Goal: Information Seeking & Learning: Check status

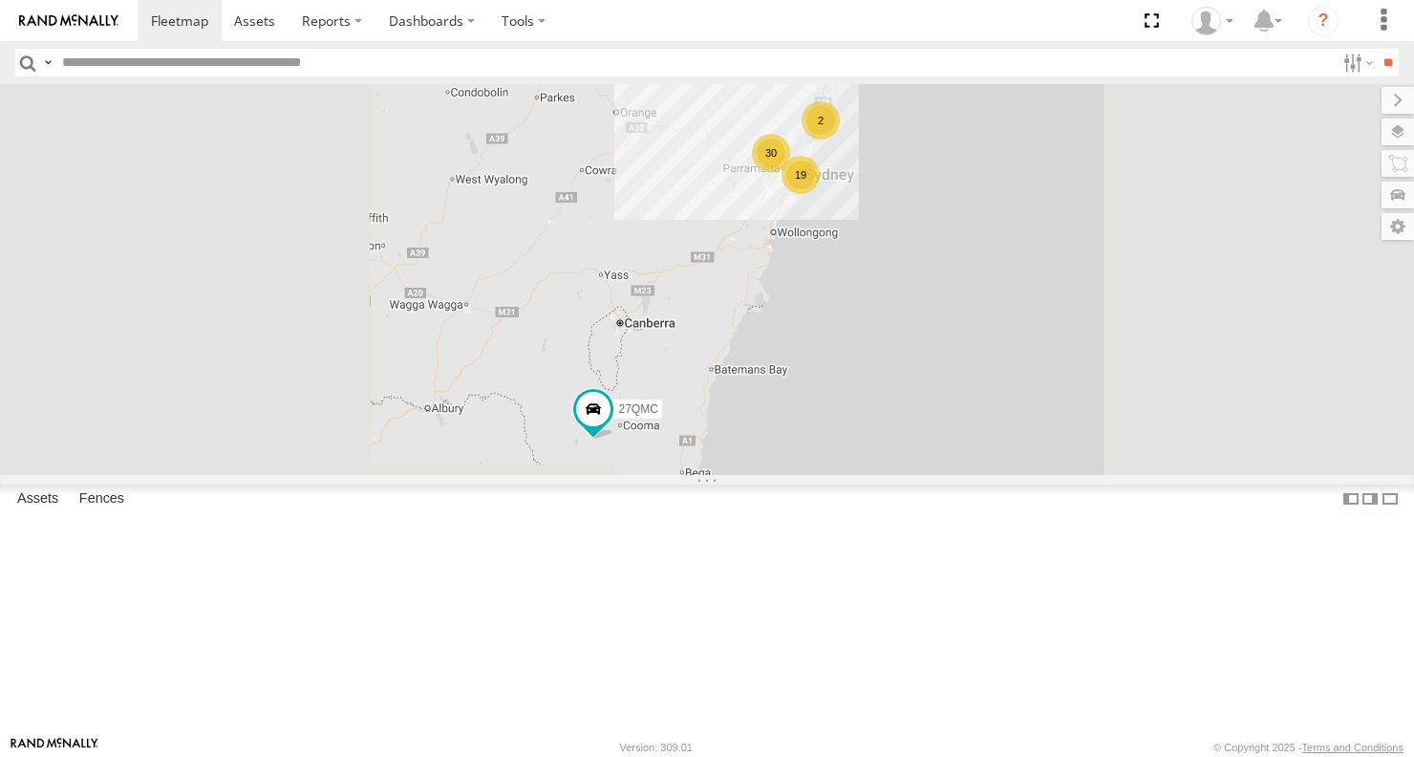
click at [0, 0] on div "02 Jordan" at bounding box center [0, 0] width 0 height 0
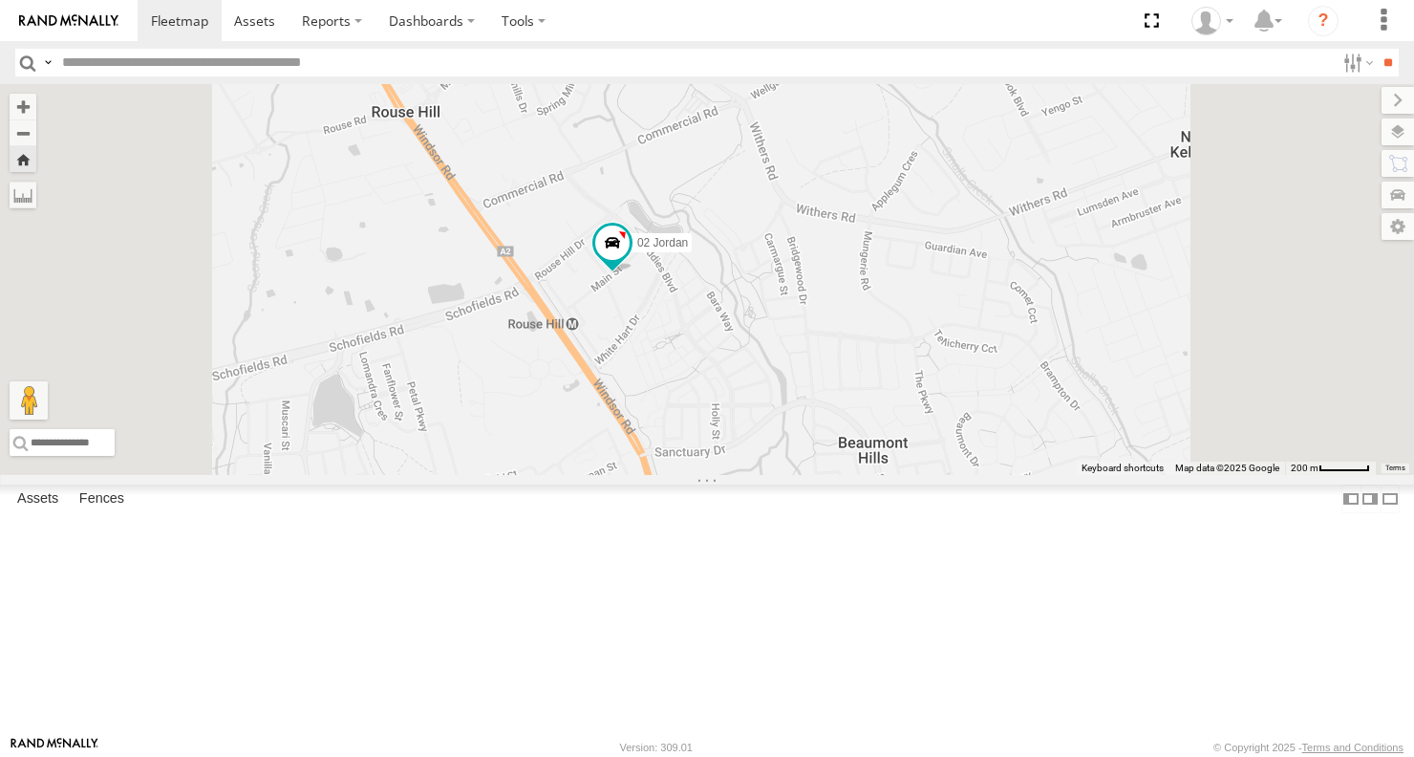
click at [0, 0] on span "Asset" at bounding box center [0, 0] width 0 height 0
click at [0, 0] on div "Portfolio Mgrs" at bounding box center [0, 0] width 0 height 0
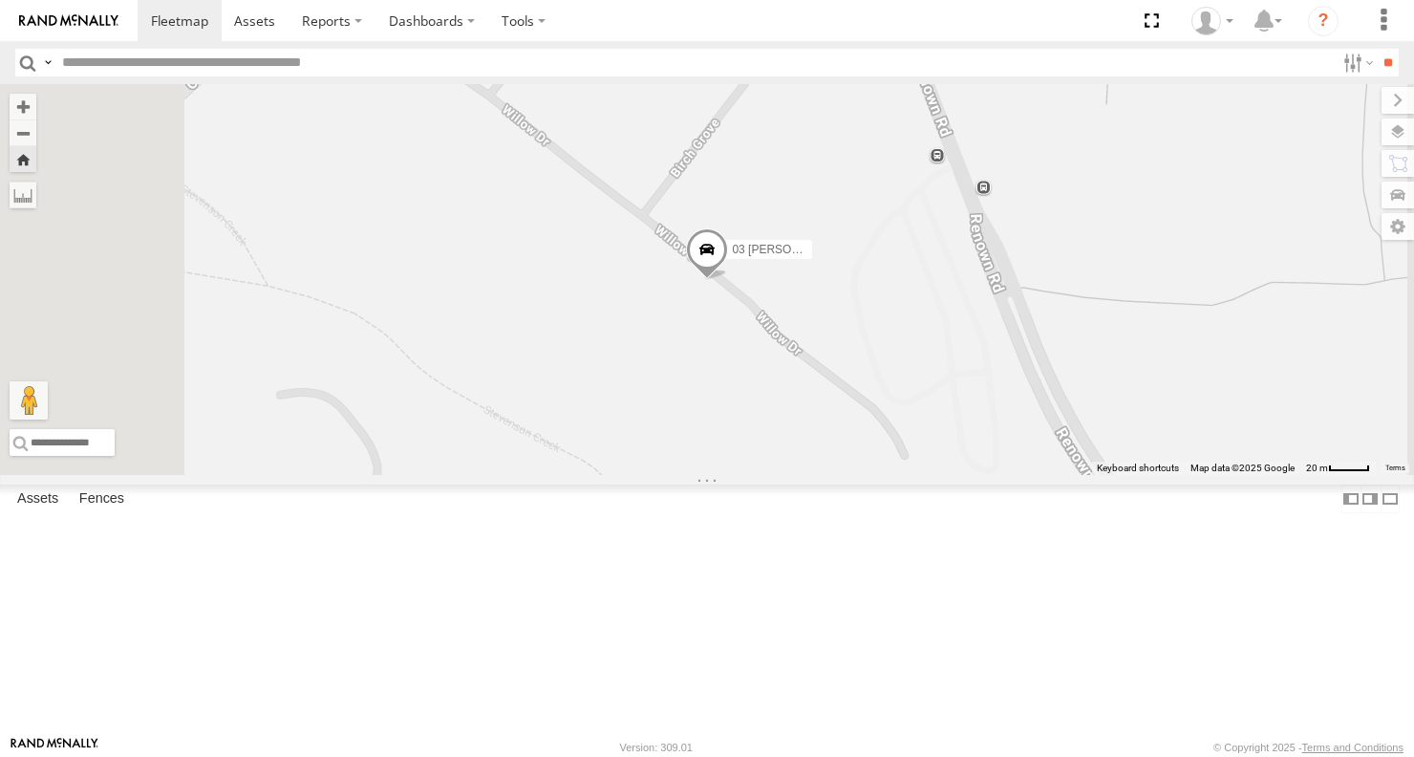
click at [0, 0] on div "01 Lyndon" at bounding box center [0, 0] width 0 height 0
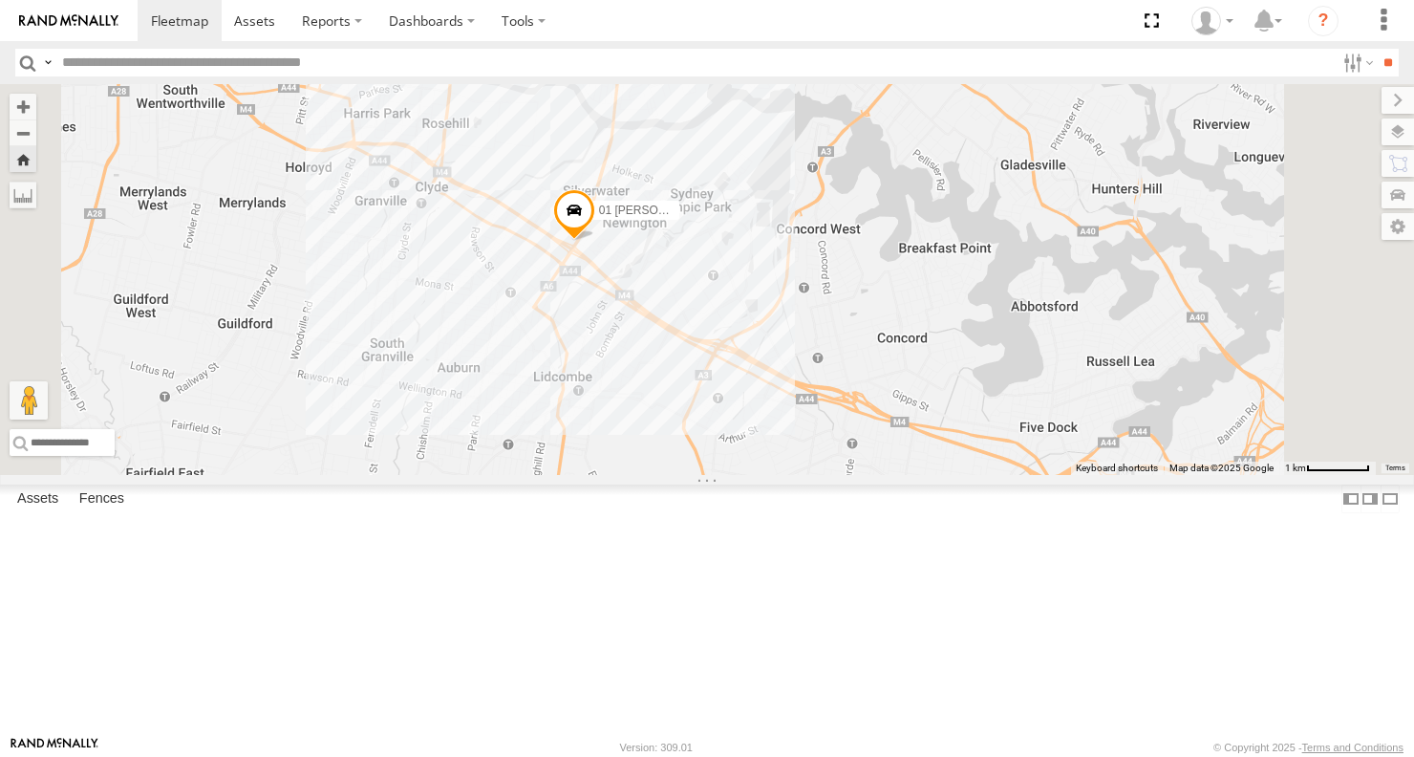
click at [595, 240] on span at bounding box center [574, 214] width 42 height 52
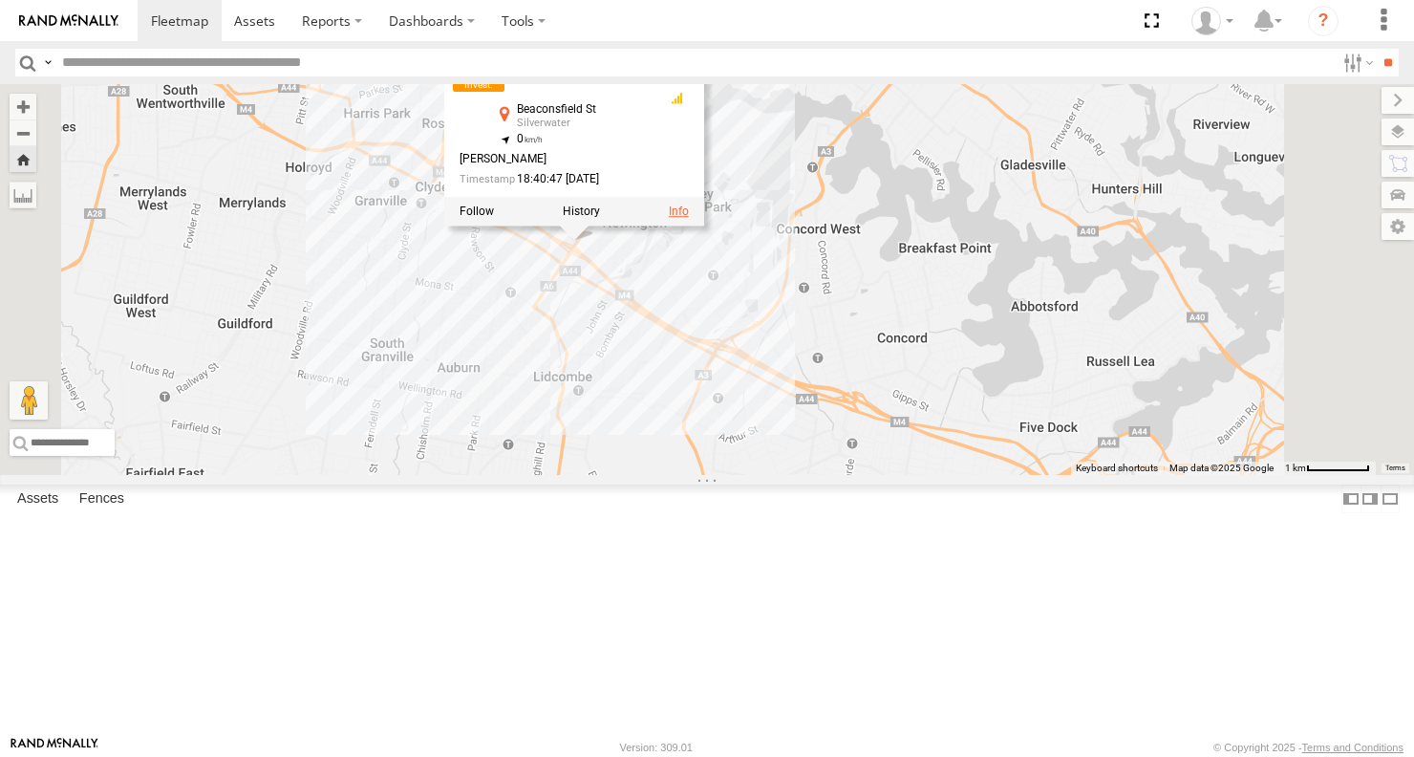
click at [689, 218] on link at bounding box center [679, 210] width 20 height 13
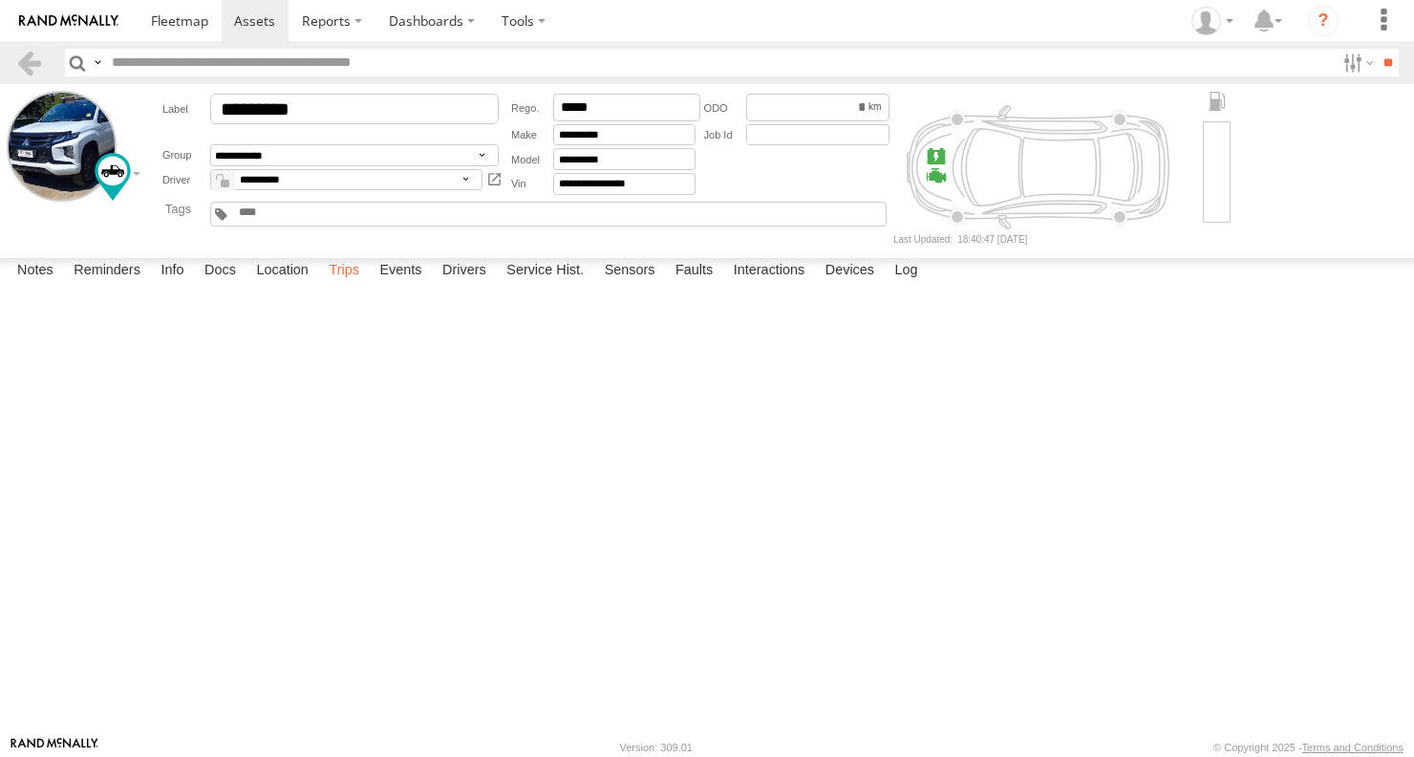
click at [333, 285] on label "Trips" at bounding box center [344, 271] width 50 height 27
click at [360, 285] on label "Trips" at bounding box center [344, 271] width 50 height 27
click at [295, 285] on label "Location" at bounding box center [283, 271] width 72 height 27
click at [352, 285] on label "Trips" at bounding box center [344, 271] width 50 height 27
click at [51, 24] on img at bounding box center [68, 20] width 99 height 13
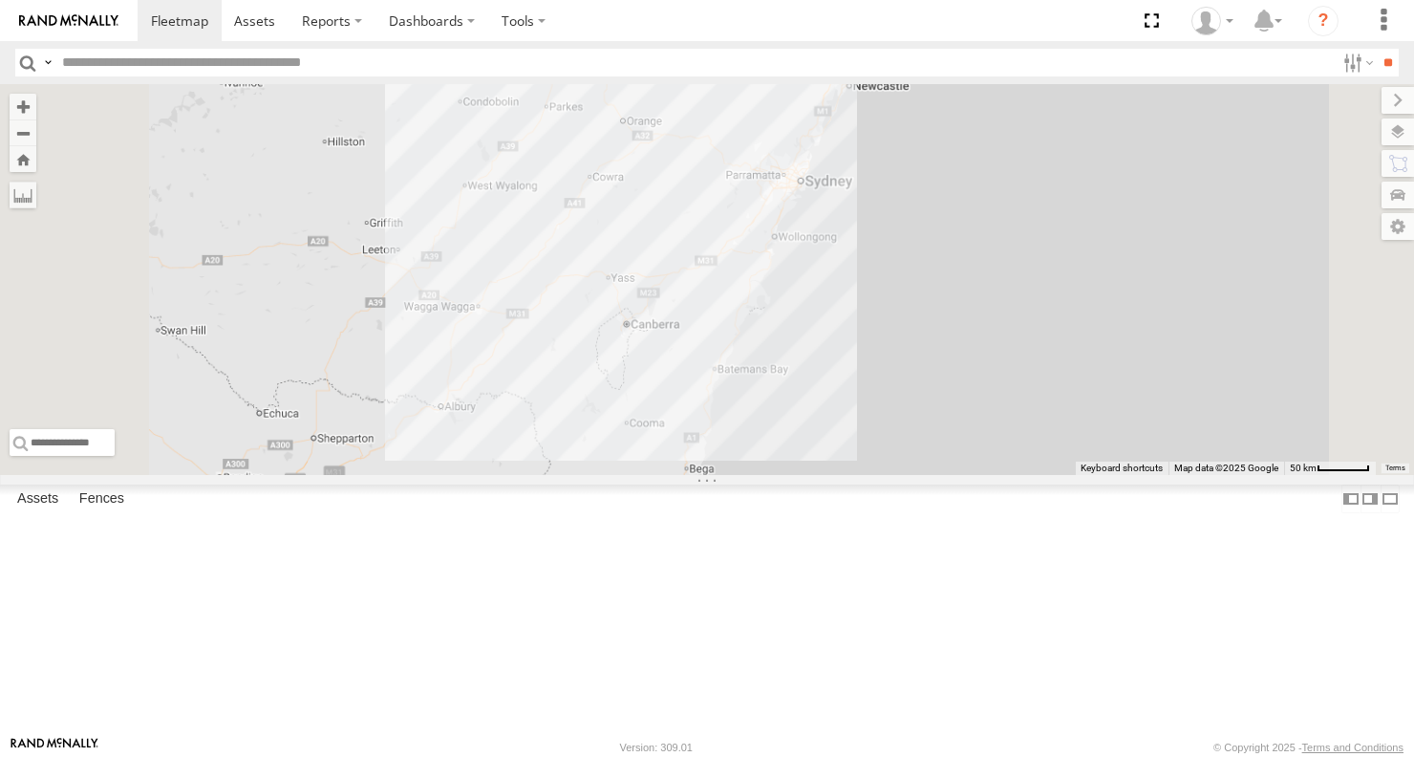
click at [0, 0] on div "02 Jordan" at bounding box center [0, 0] width 0 height 0
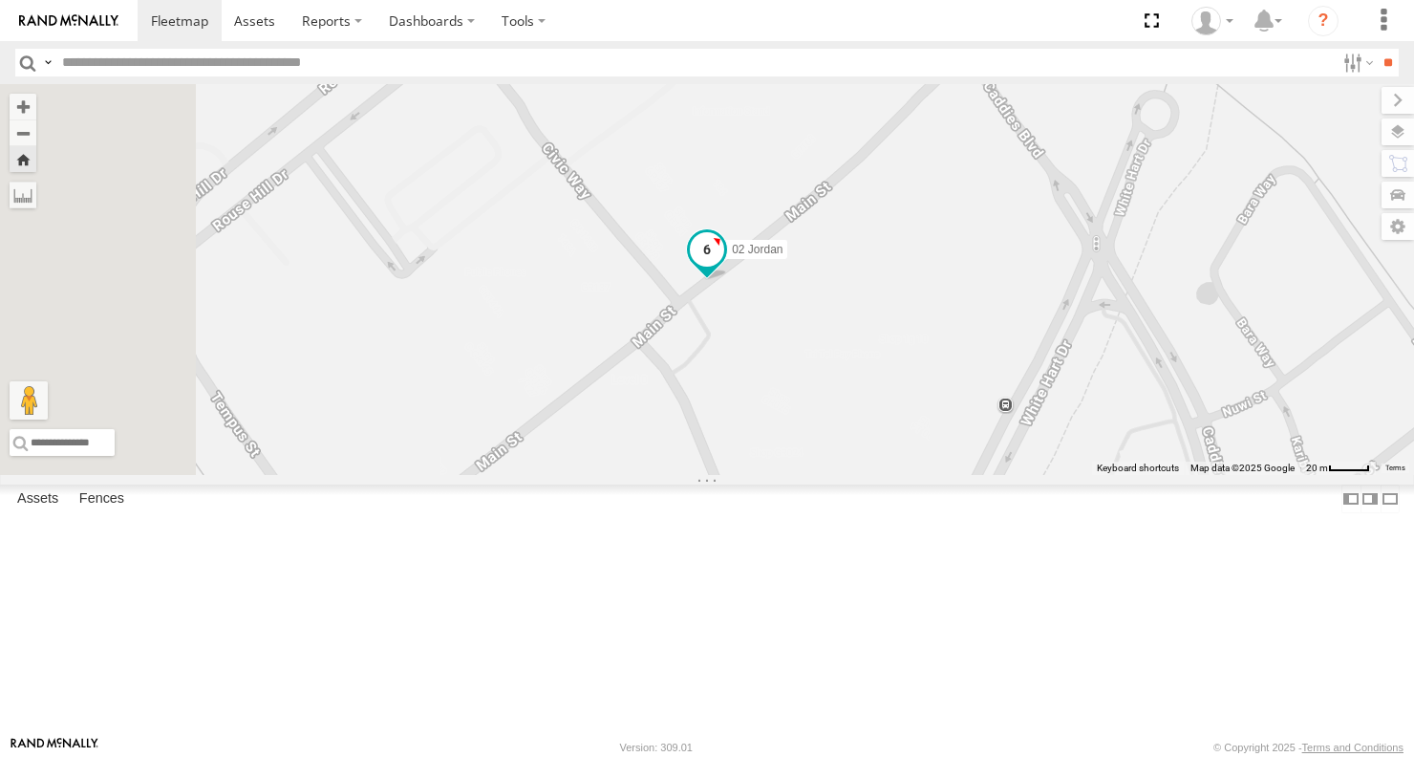
click at [783, 255] on span "02 Jordan" at bounding box center [757, 248] width 51 height 13
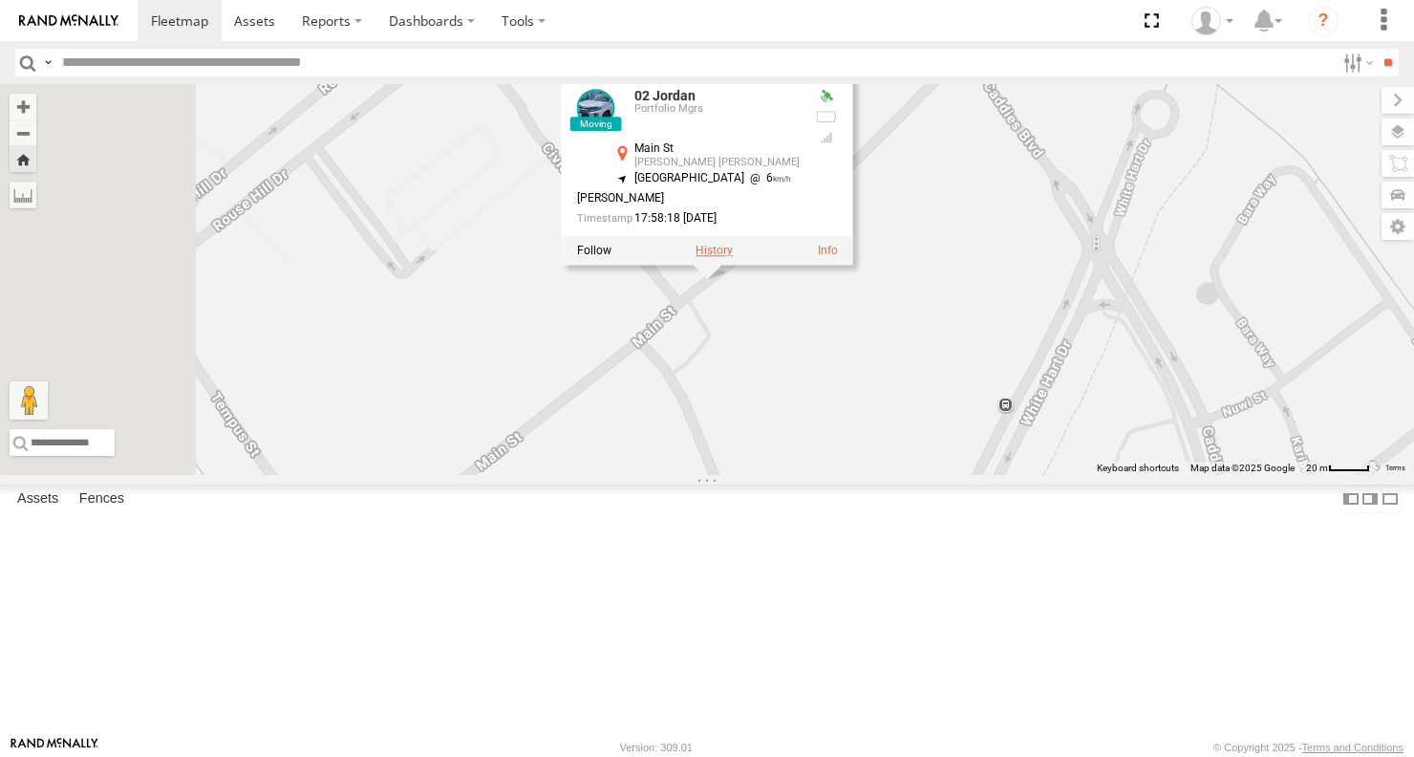
click at [733, 257] on label at bounding box center [714, 250] width 37 height 13
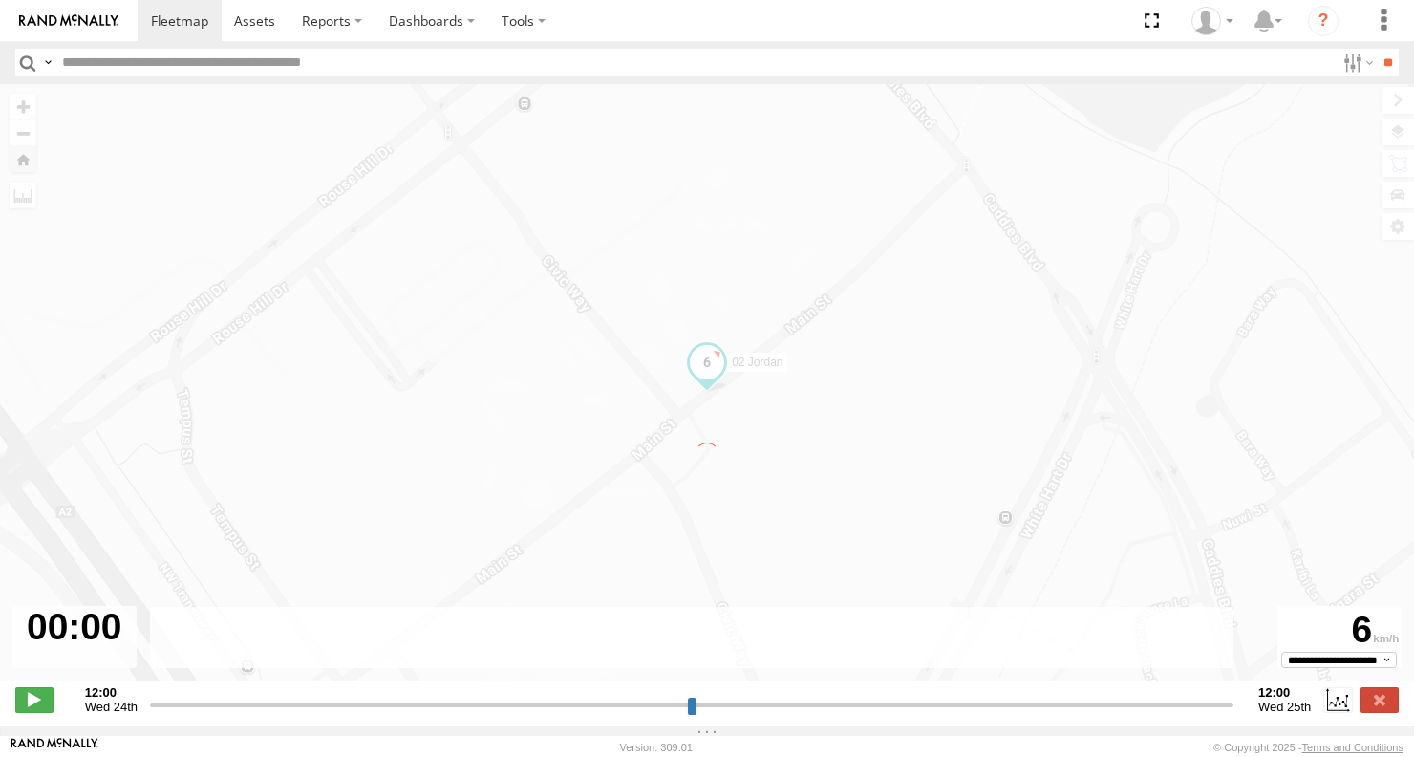
type input "**********"
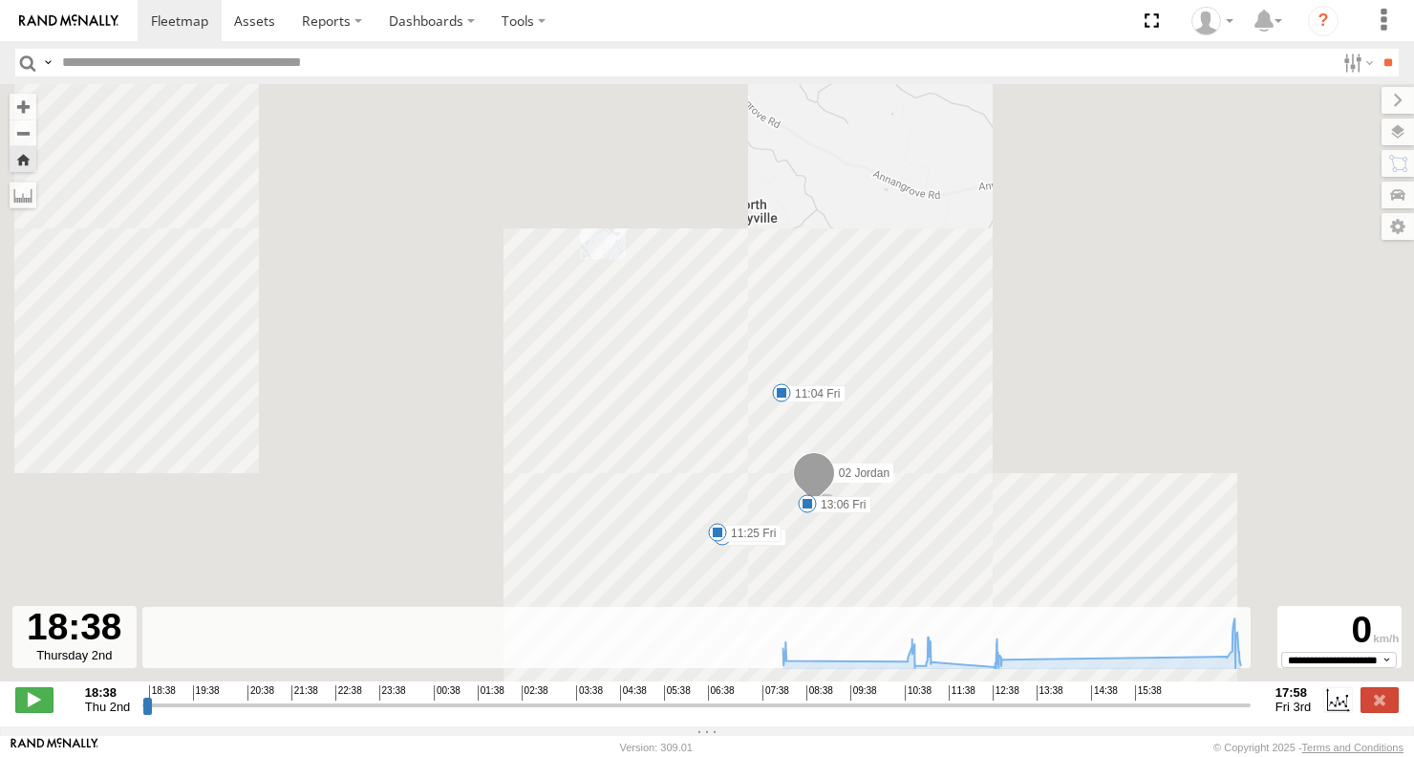
click at [52, 12] on link at bounding box center [69, 20] width 138 height 41
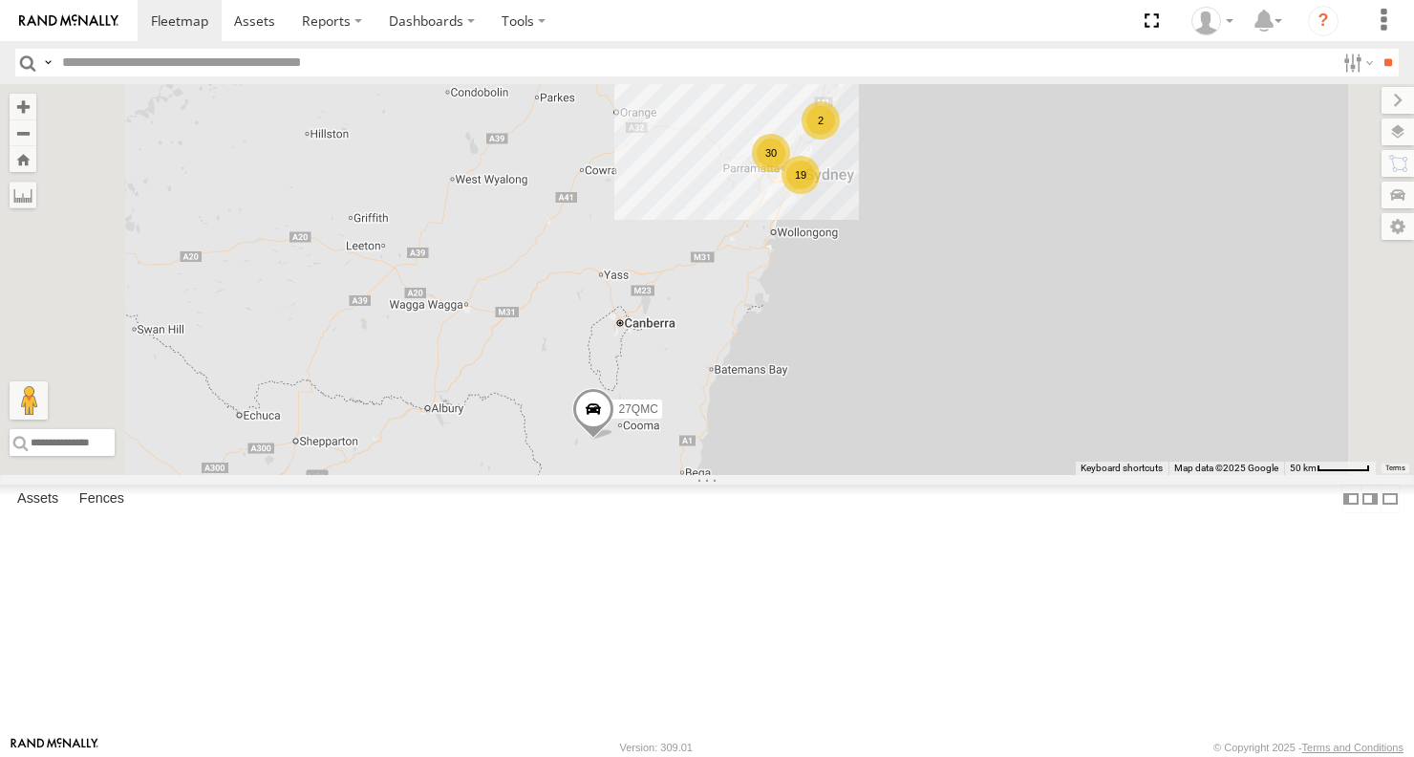
click at [0, 0] on div "02 Jordan" at bounding box center [0, 0] width 0 height 0
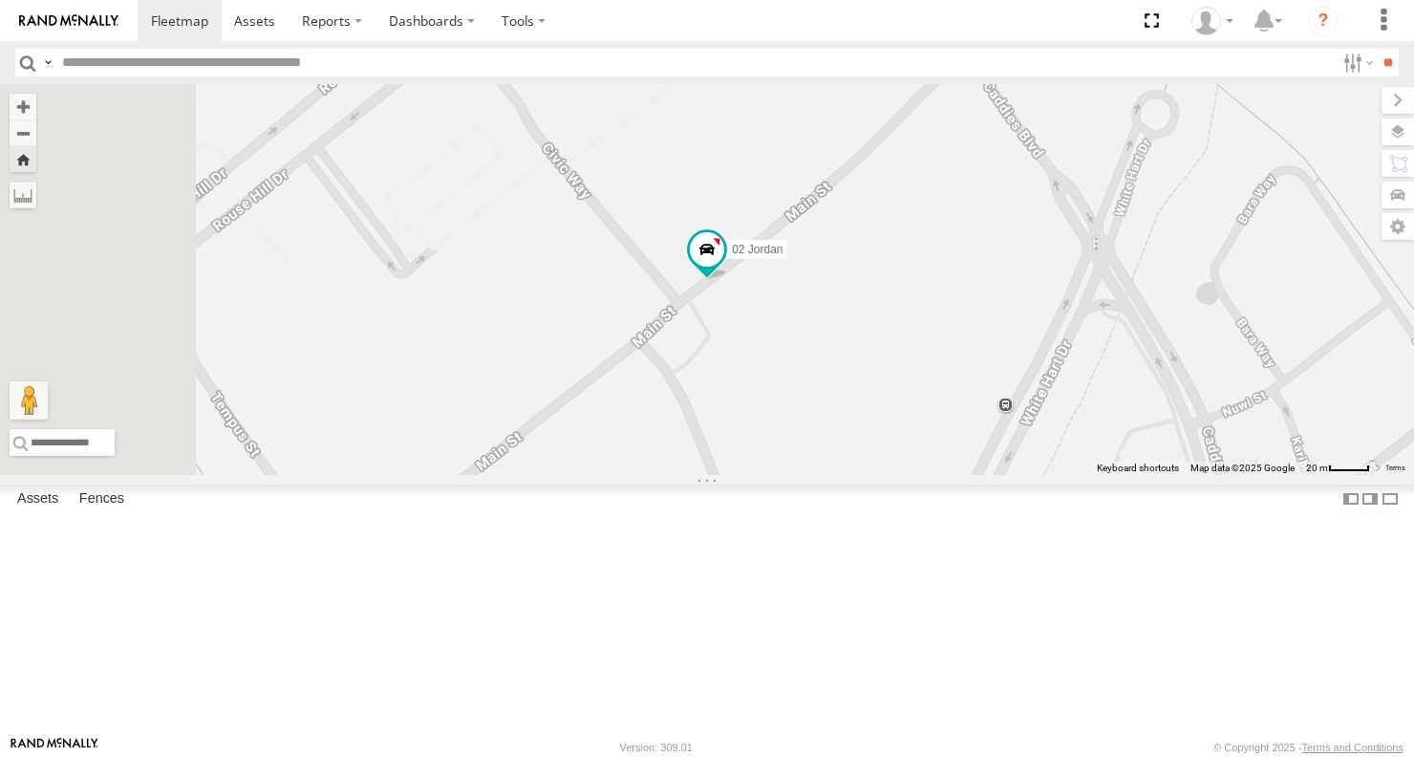
click at [971, 389] on div "02 Jordan" at bounding box center [707, 279] width 1414 height 391
click at [724, 266] on span at bounding box center [707, 248] width 34 height 34
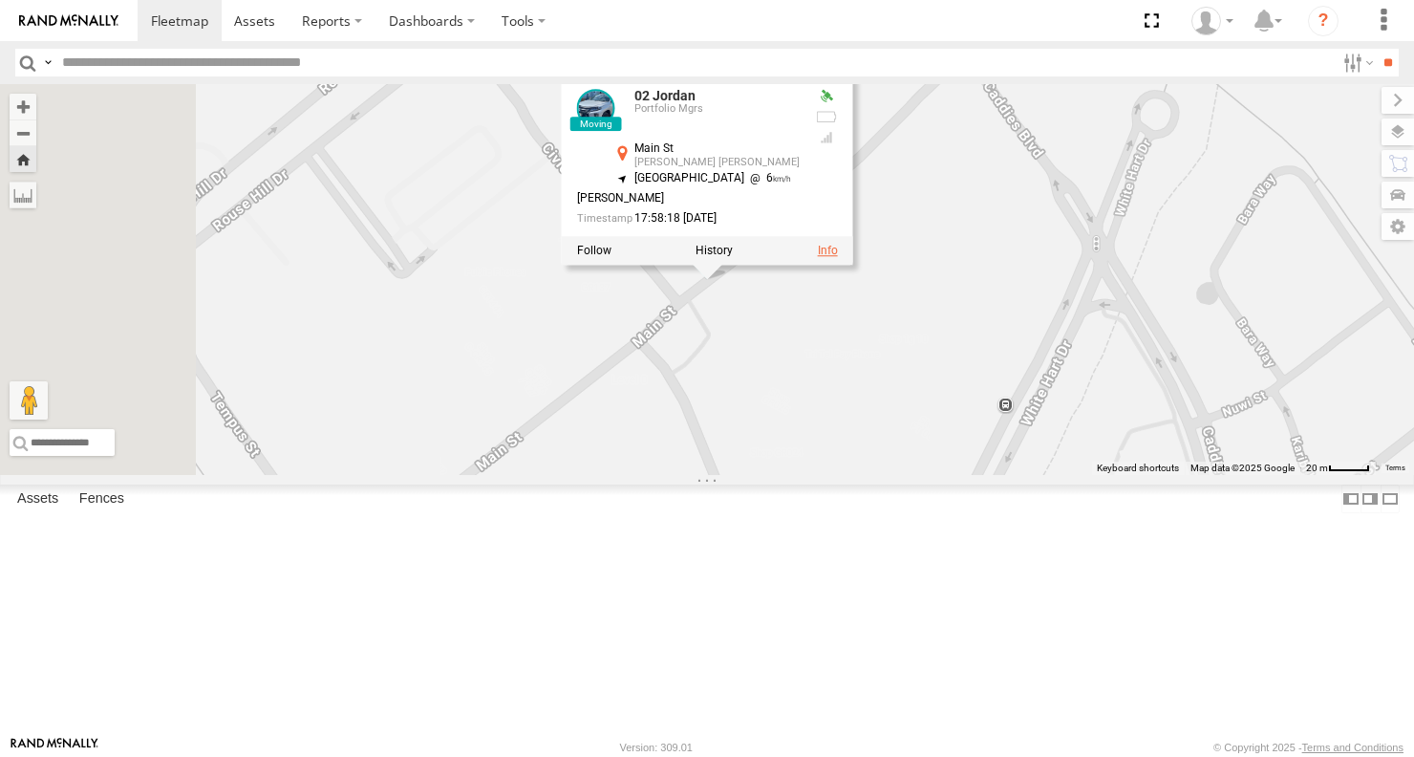
click at [838, 257] on link at bounding box center [828, 250] width 20 height 13
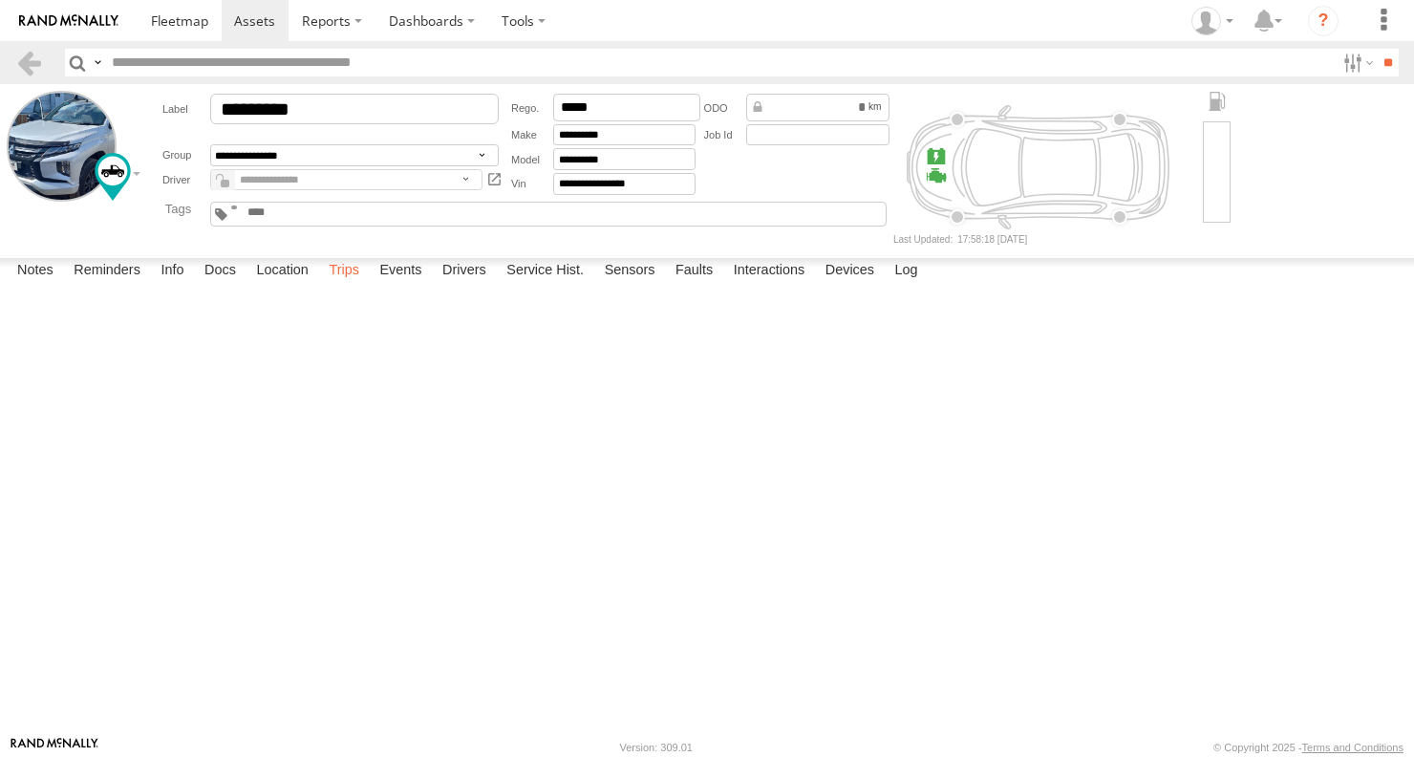
click at [369, 285] on label "Trips" at bounding box center [344, 271] width 50 height 27
click at [52, 19] on img at bounding box center [68, 20] width 99 height 13
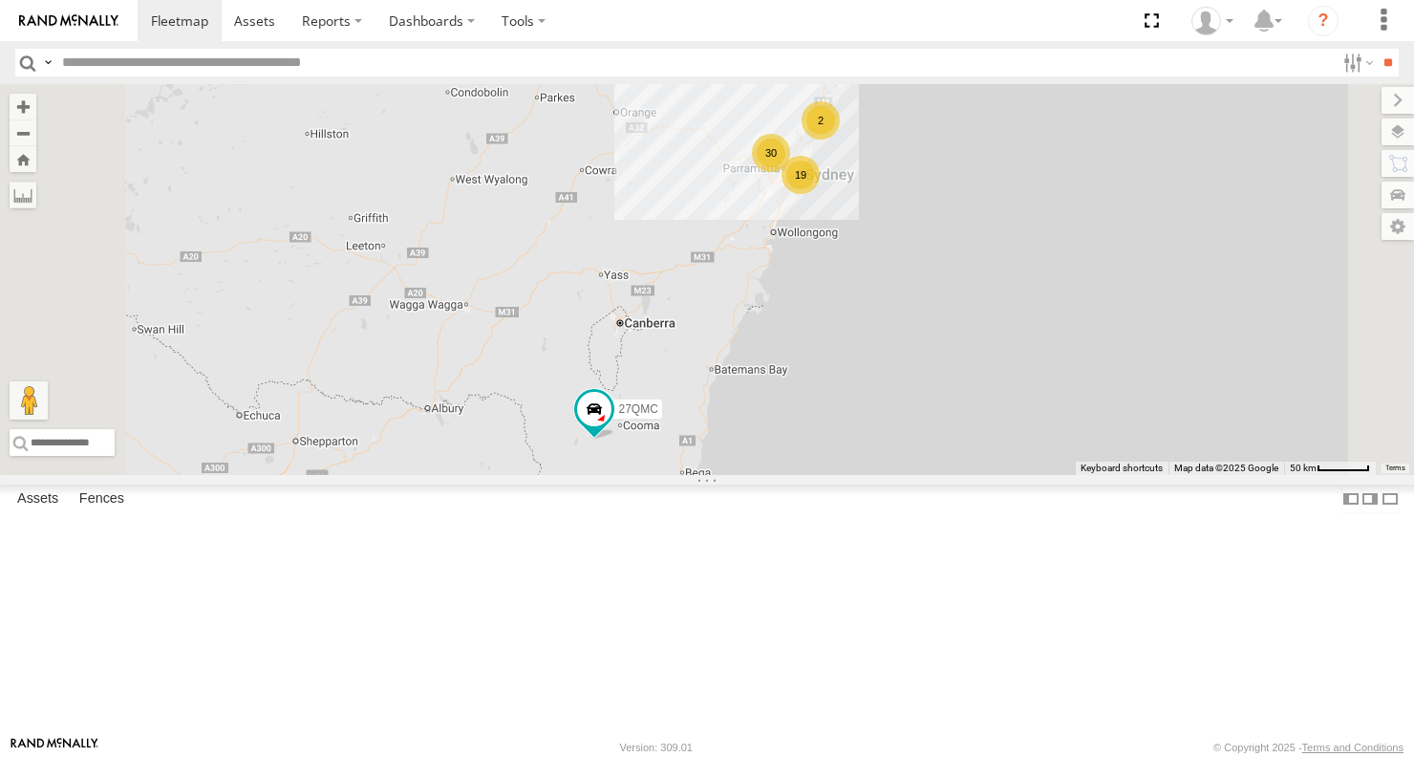
click at [0, 0] on span "Asset" at bounding box center [0, 0] width 0 height 0
click at [0, 0] on div "03 Jayden" at bounding box center [0, 0] width 0 height 0
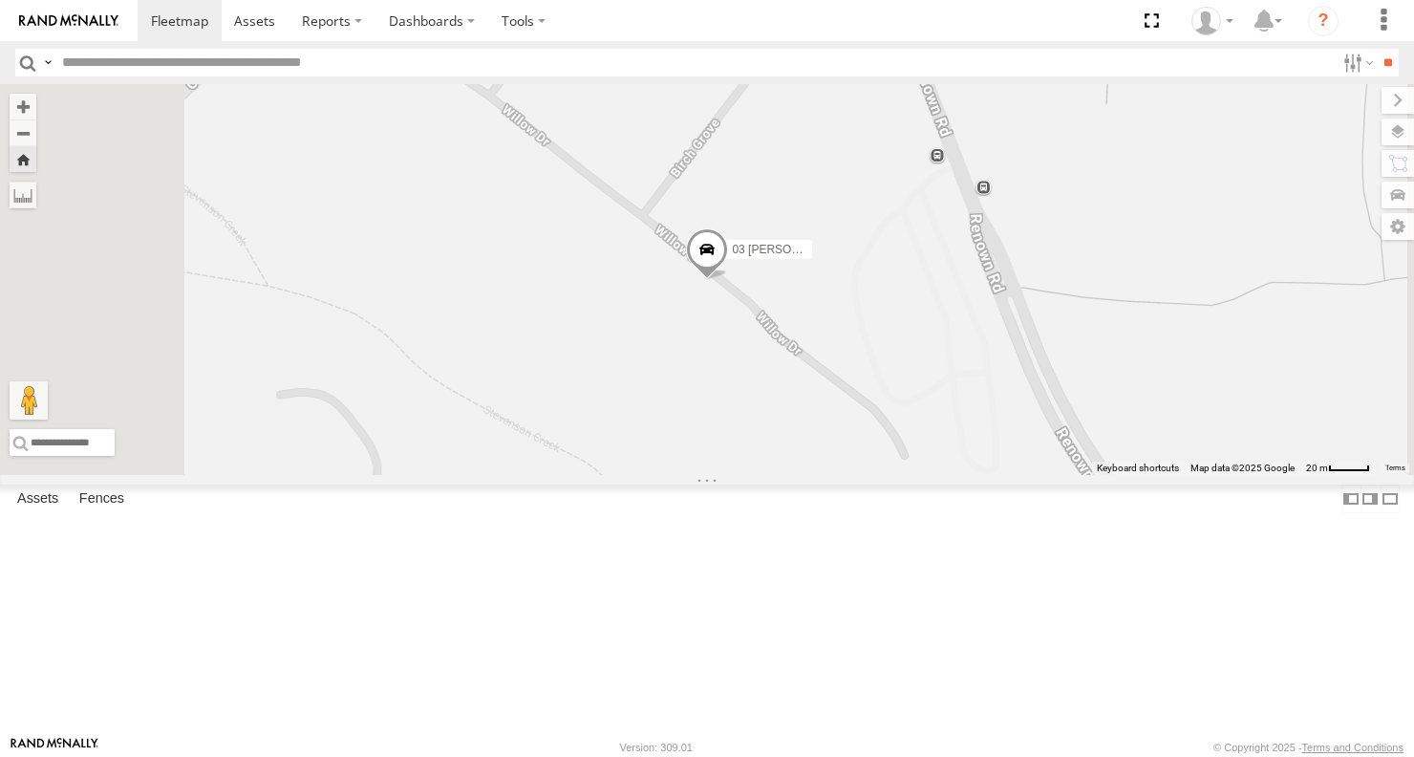
click at [728, 280] on span at bounding box center [707, 254] width 42 height 52
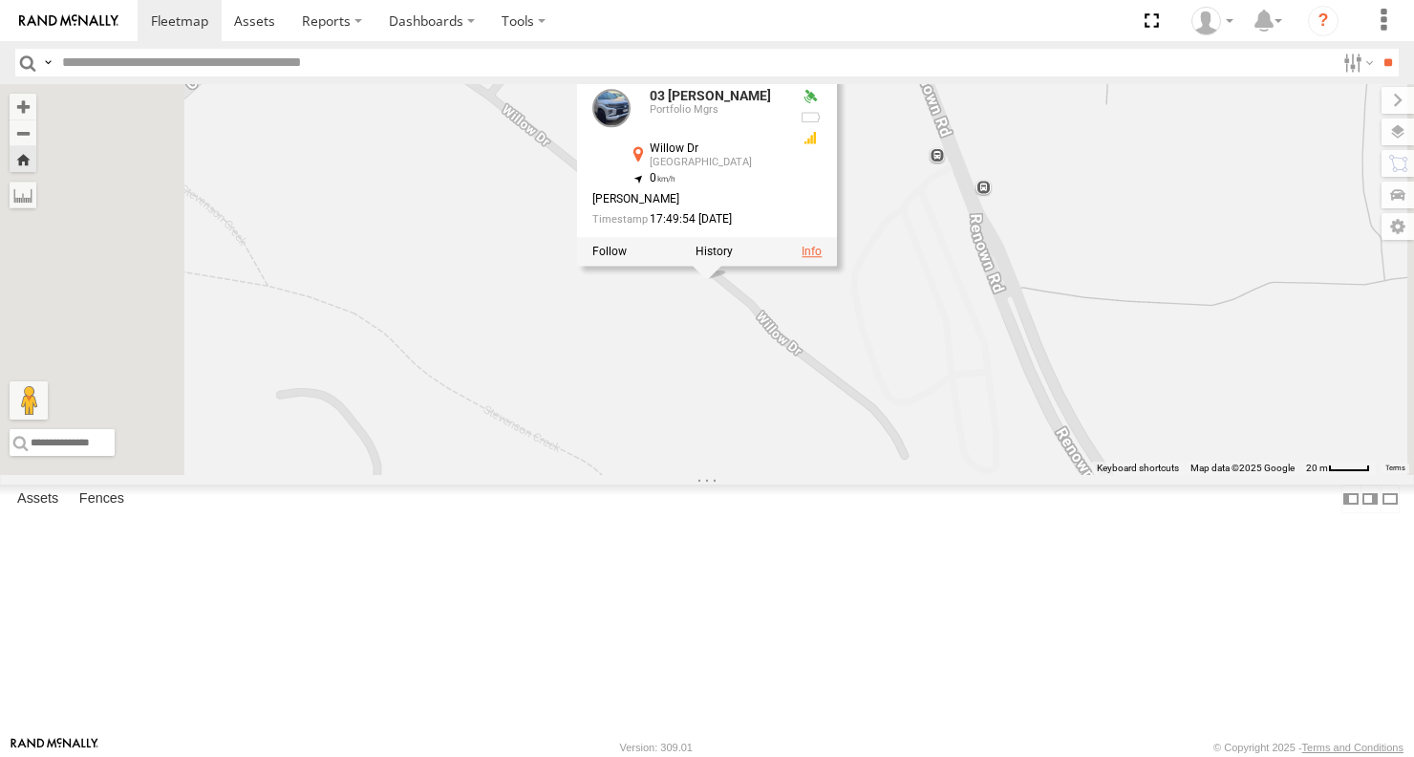
click at [822, 258] on link at bounding box center [812, 251] width 20 height 13
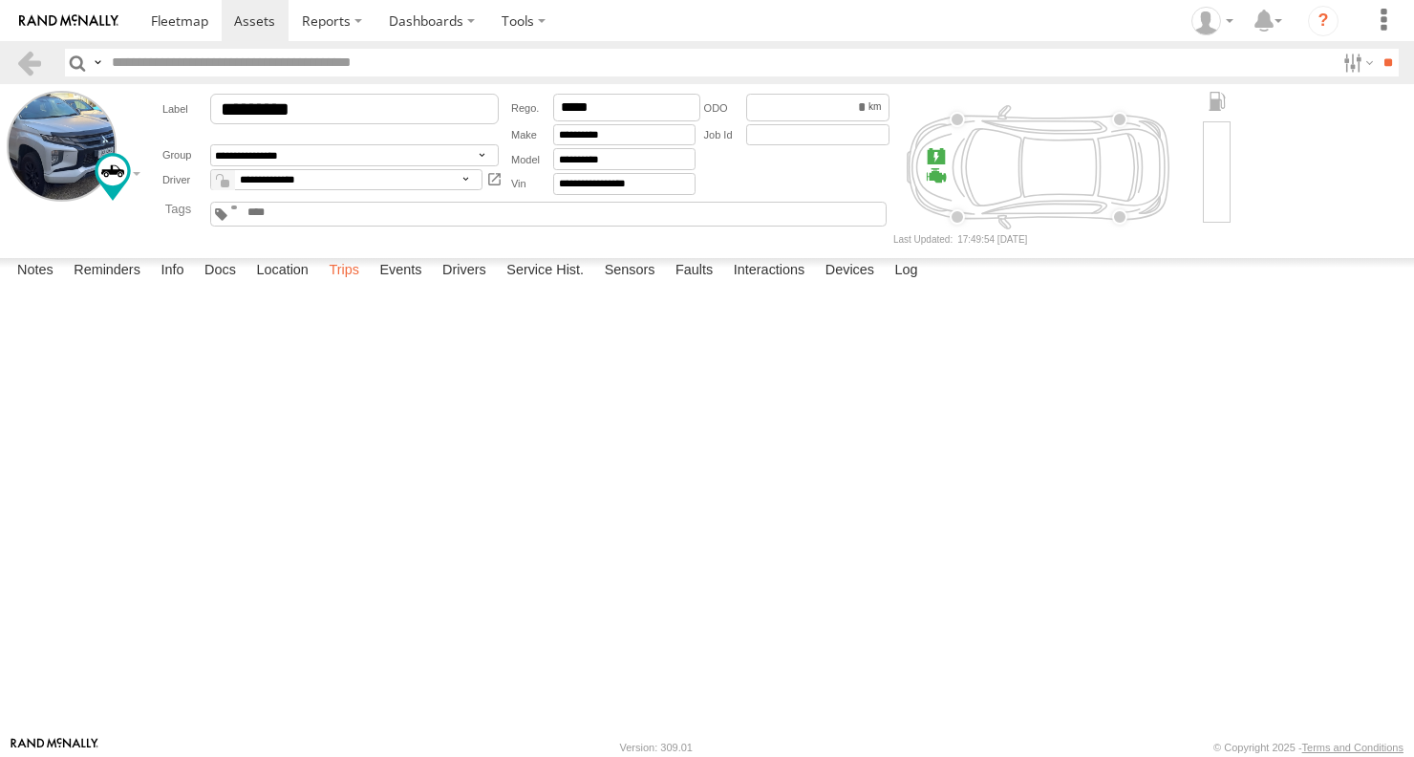
click at [352, 285] on label "Trips" at bounding box center [344, 271] width 50 height 27
click at [74, 23] on img at bounding box center [68, 20] width 99 height 13
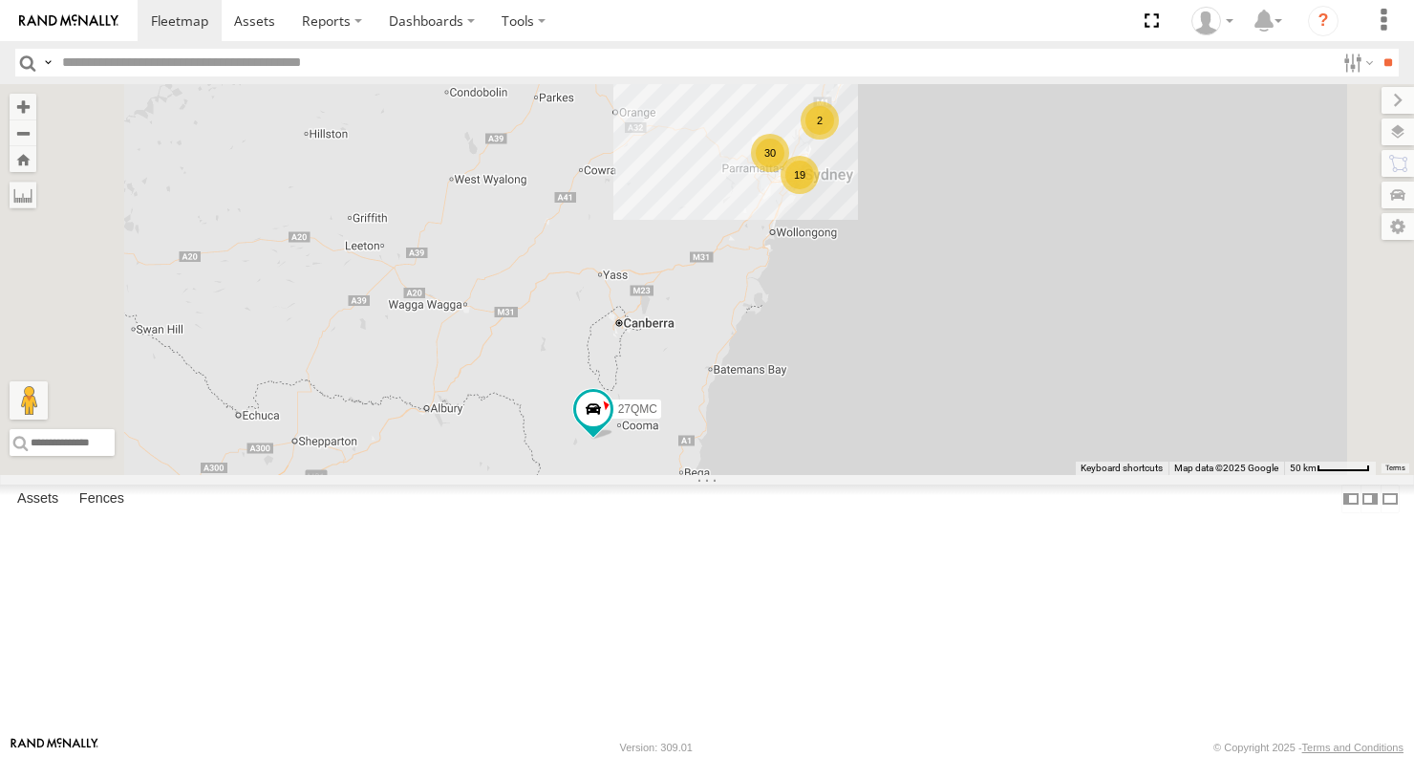
scroll to position [287, 0]
click at [0, 0] on div "QMC Mercedes" at bounding box center [0, 0] width 0 height 0
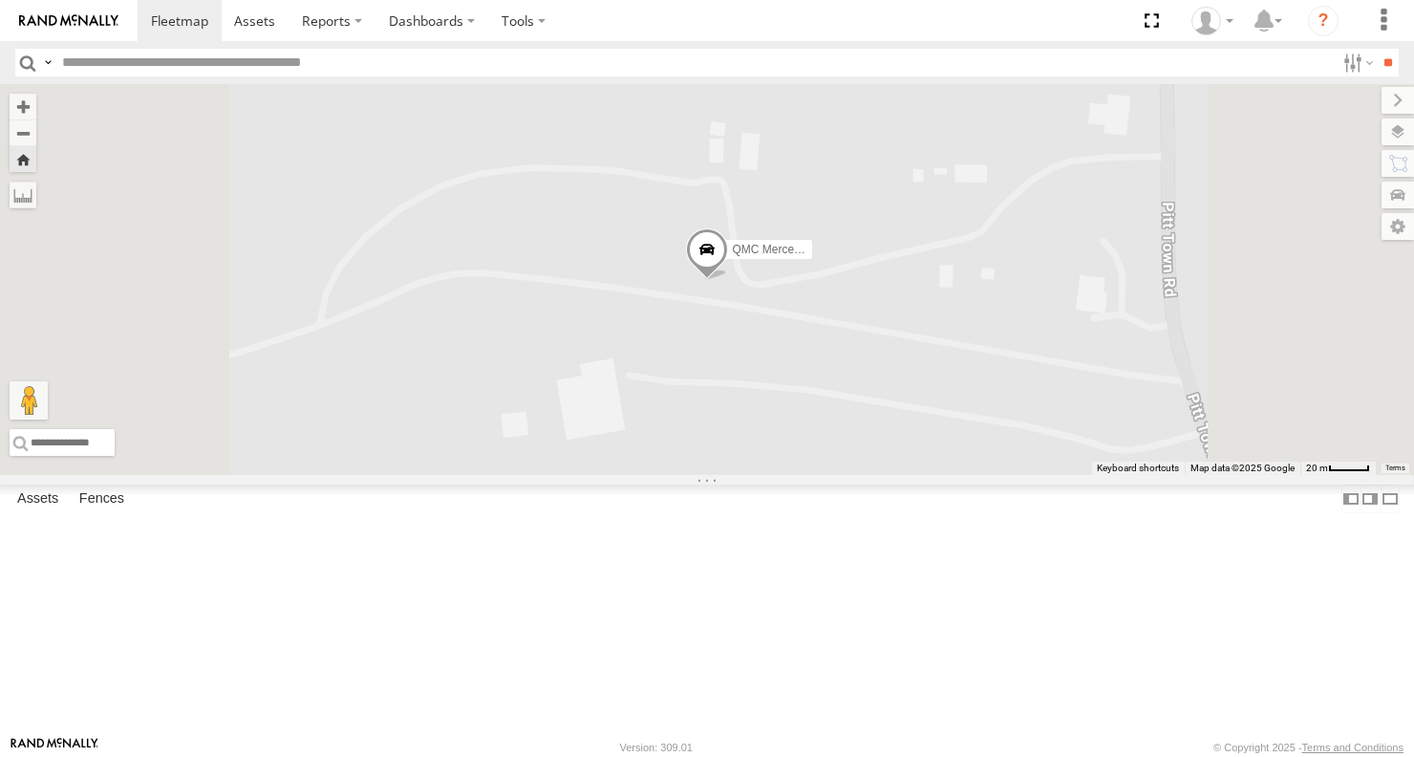
click at [728, 280] on span at bounding box center [707, 254] width 42 height 52
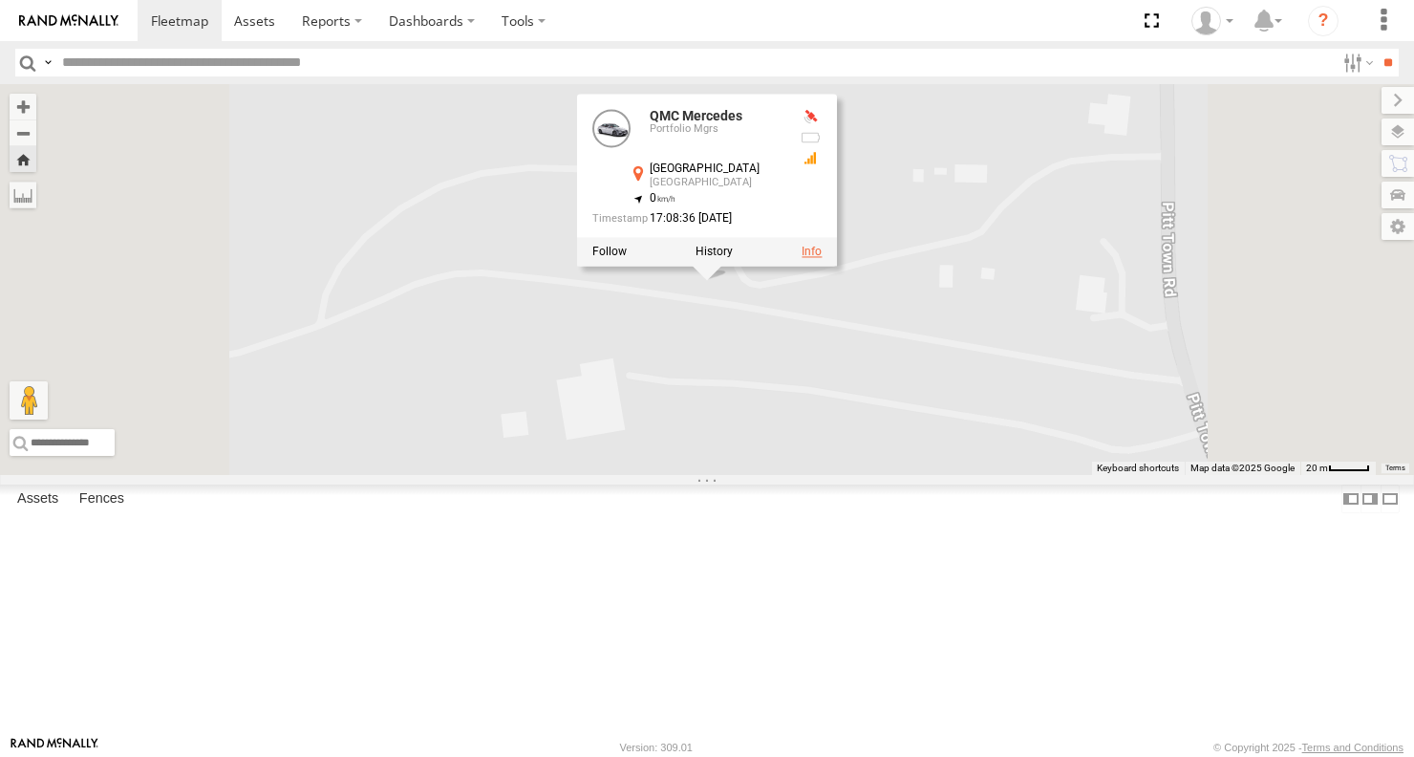
click at [822, 258] on link at bounding box center [812, 251] width 20 height 13
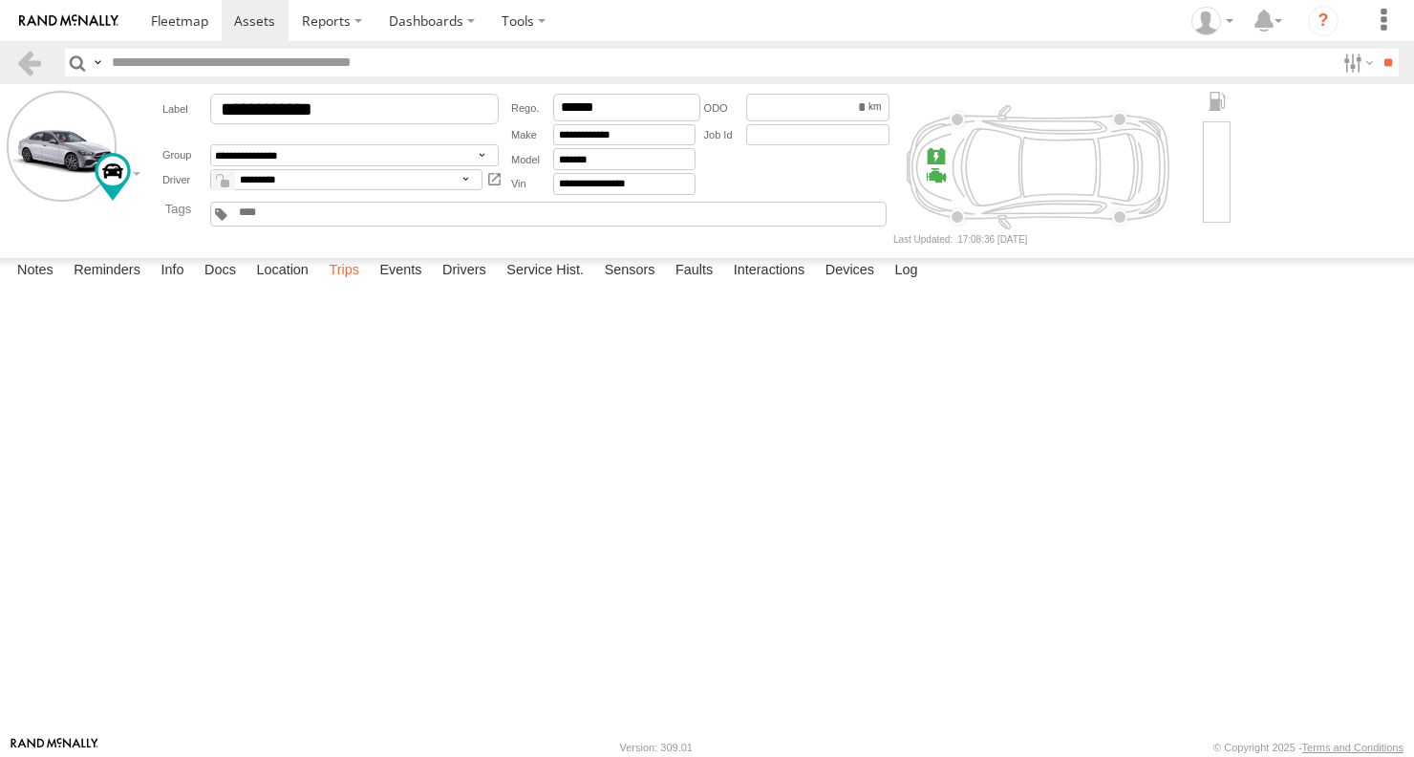
click at [344, 285] on label "Trips" at bounding box center [344, 271] width 50 height 27
